Goal: Information Seeking & Learning: Learn about a topic

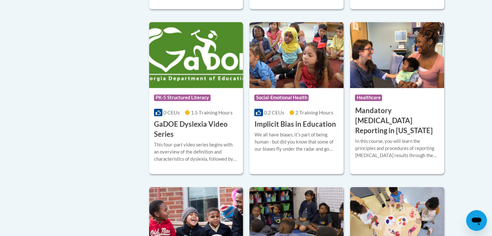
scroll to position [842, 0]
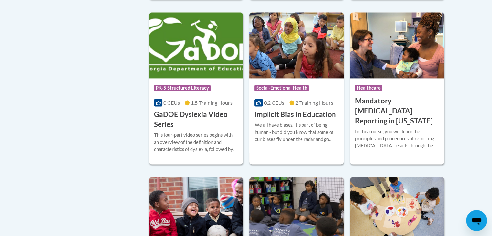
scroll to position [848, 0]
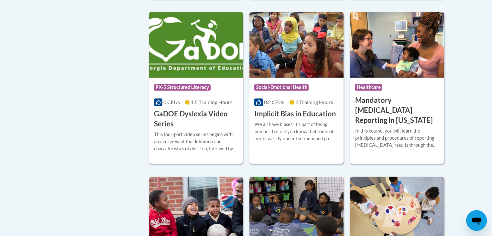
click at [199, 143] on div "This four-part video series begins with an overview of the definition and chara…" at bounding box center [196, 141] width 84 height 21
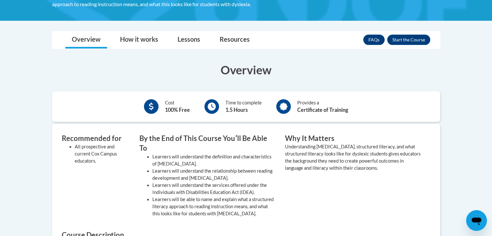
scroll to position [150, 0]
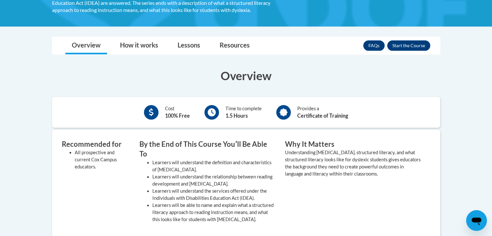
click at [292, 195] on div "Why It Matters Understanding [MEDICAL_DATA], structured literacy, and what stru…" at bounding box center [352, 182] width 145 height 87
